Goal: Find specific page/section: Find specific page/section

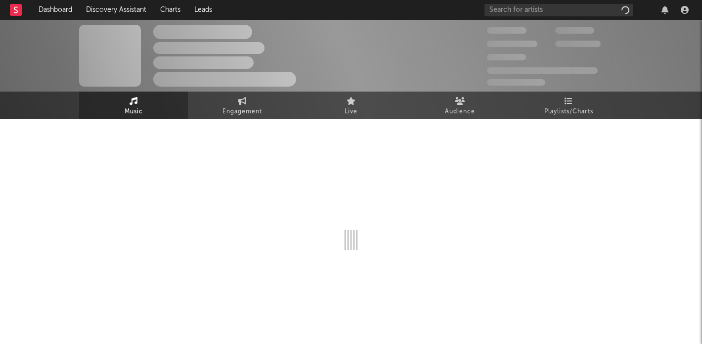
click at [344, 127] on div at bounding box center [351, 216] width 544 height 195
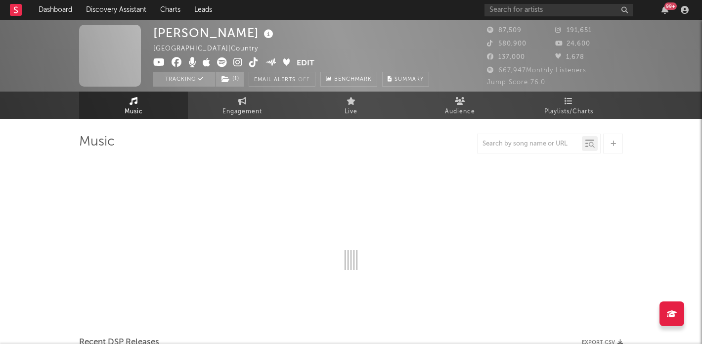
select select "6m"
